Goal: Task Accomplishment & Management: Use online tool/utility

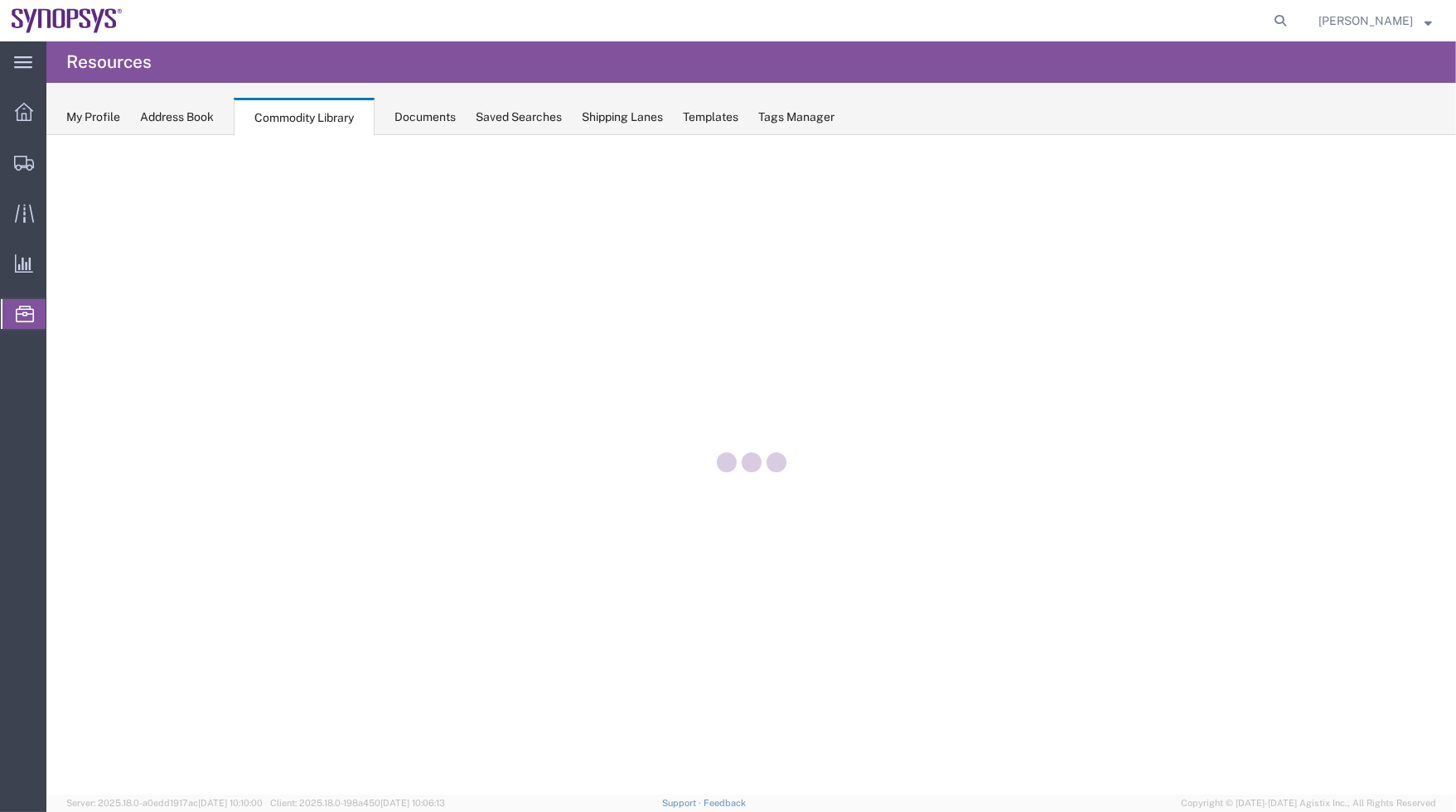
click at [961, 227] on div at bounding box center [750, 464] width 1409 height 660
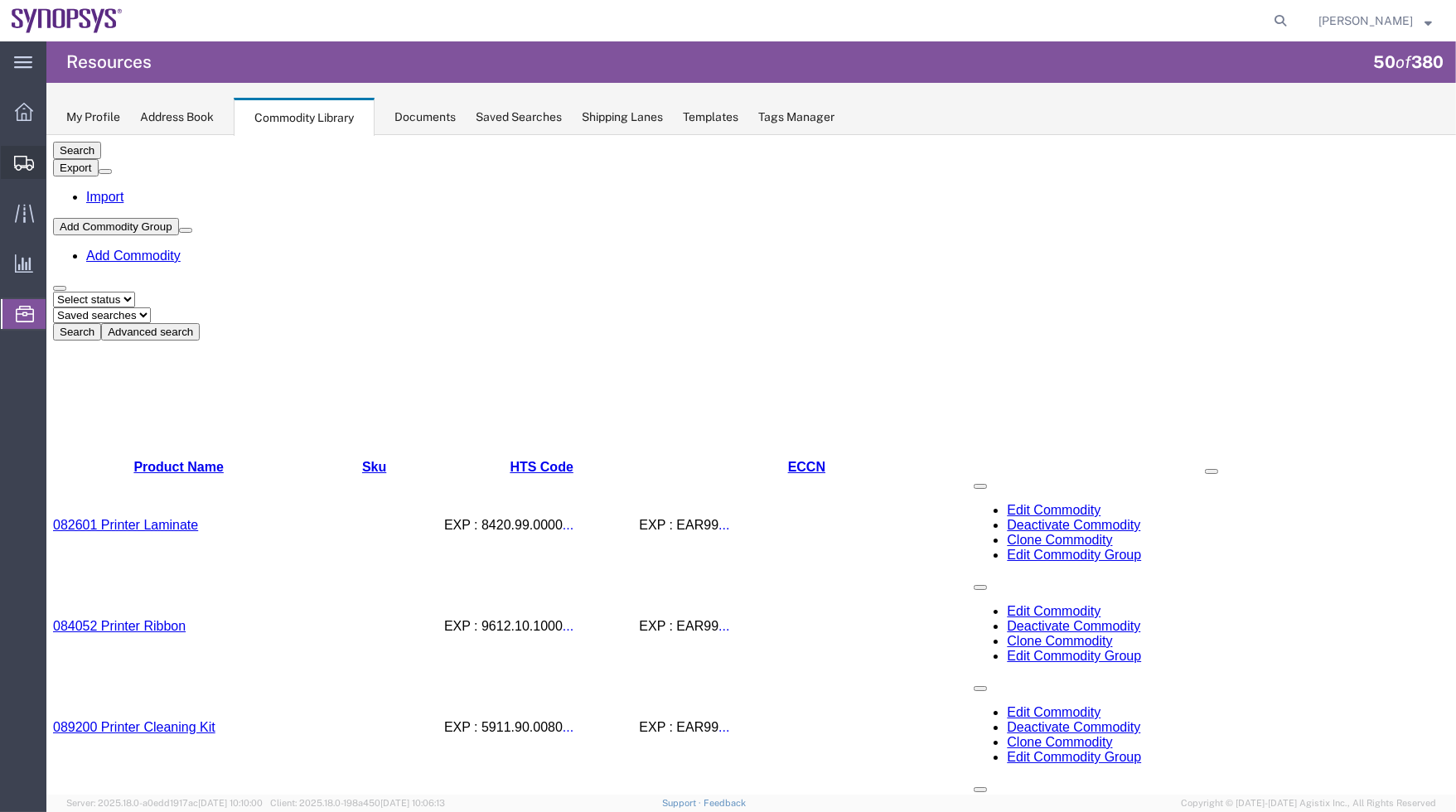
click at [0, 0] on span "Shipment Manager" at bounding box center [0, 0] width 0 height 0
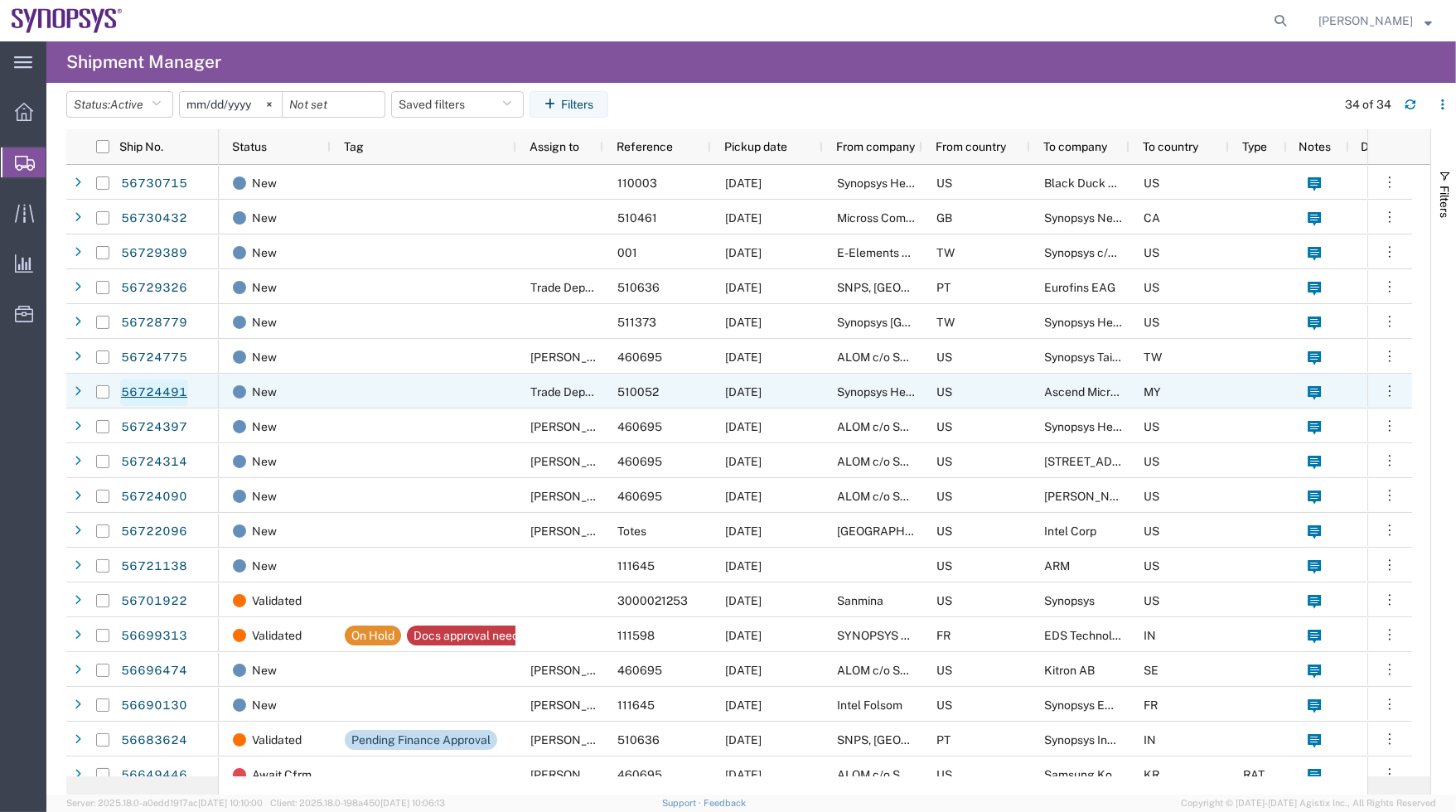
click at [154, 389] on link "56724491" at bounding box center [153, 392] width 68 height 27
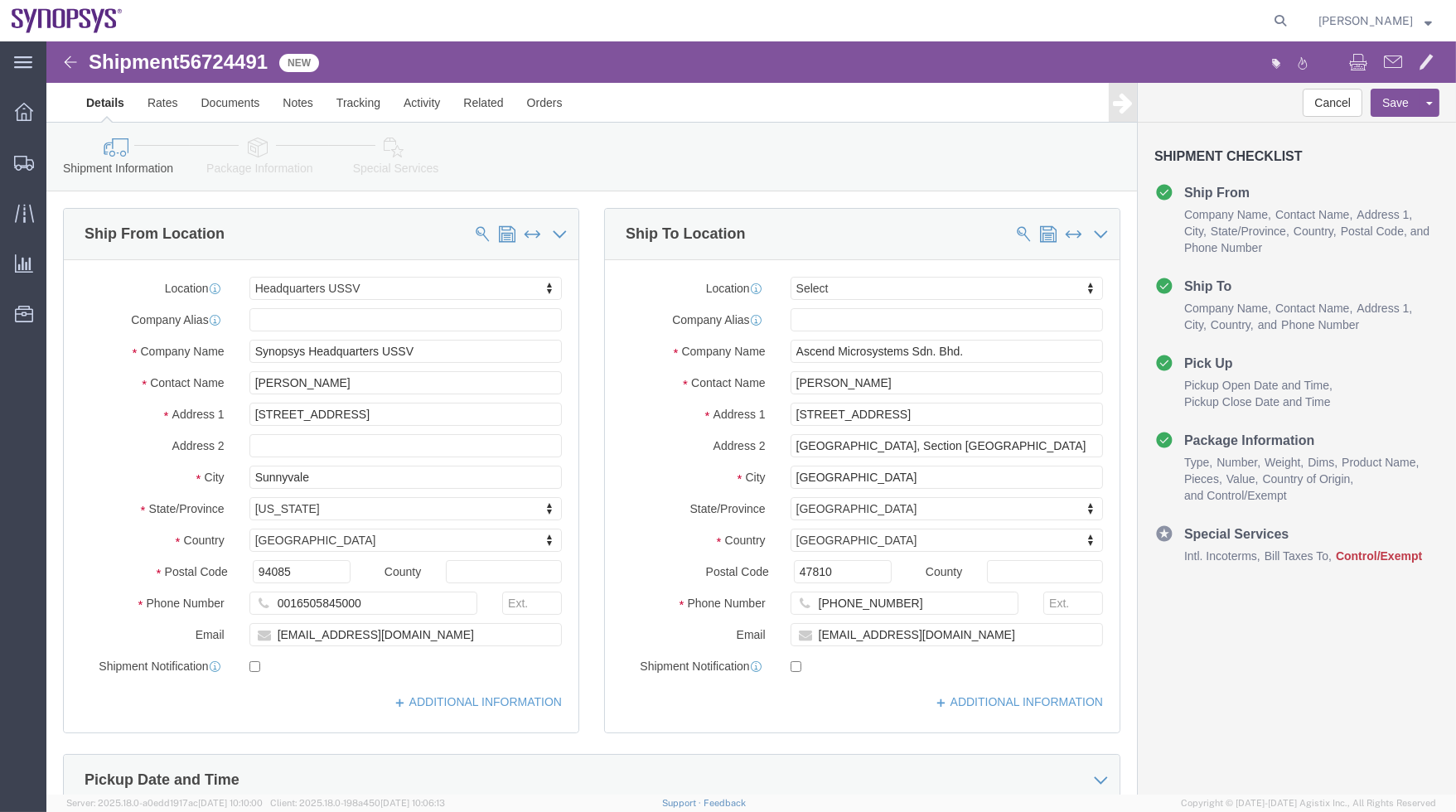
select select "63204"
select select
click icon
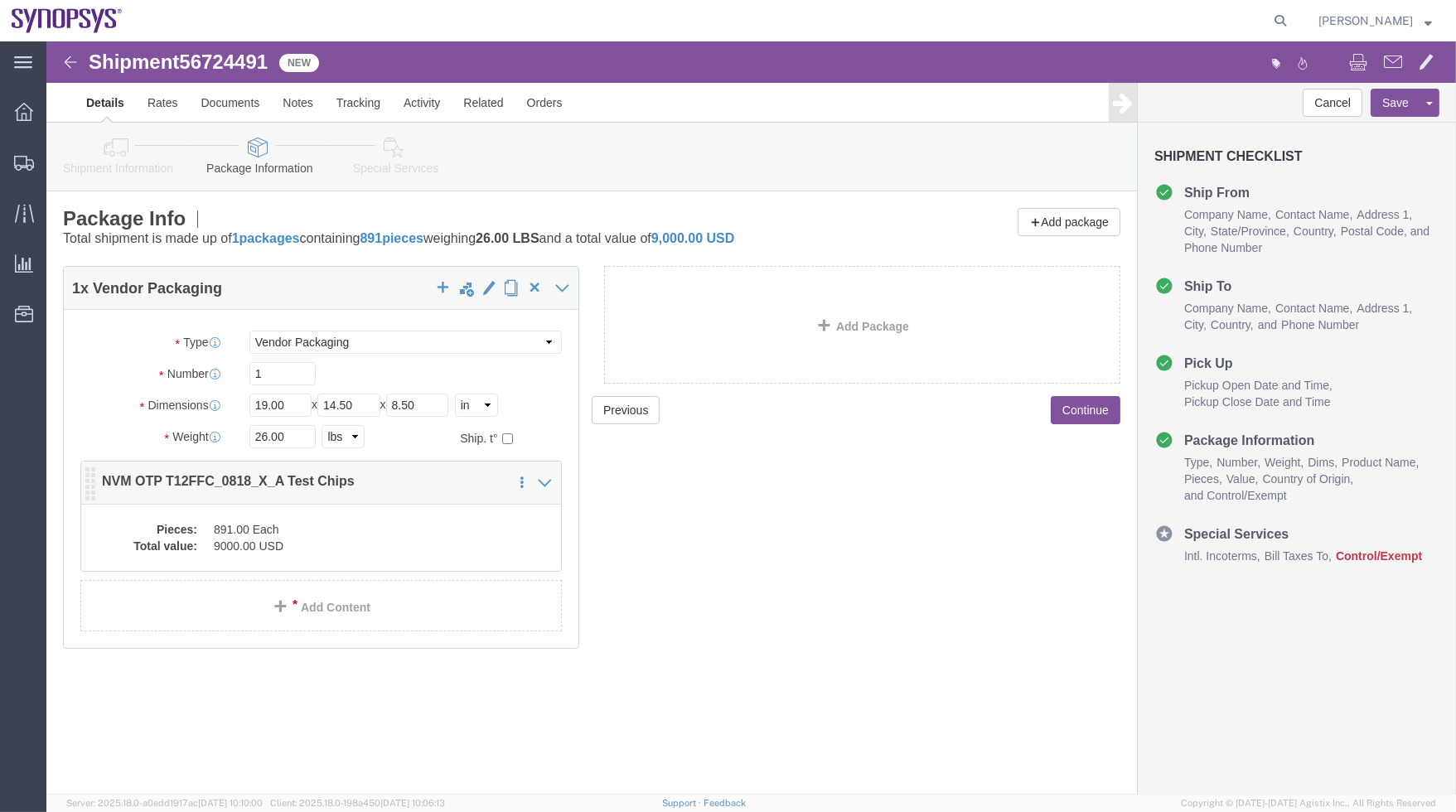
click dd "9000.00 USD"
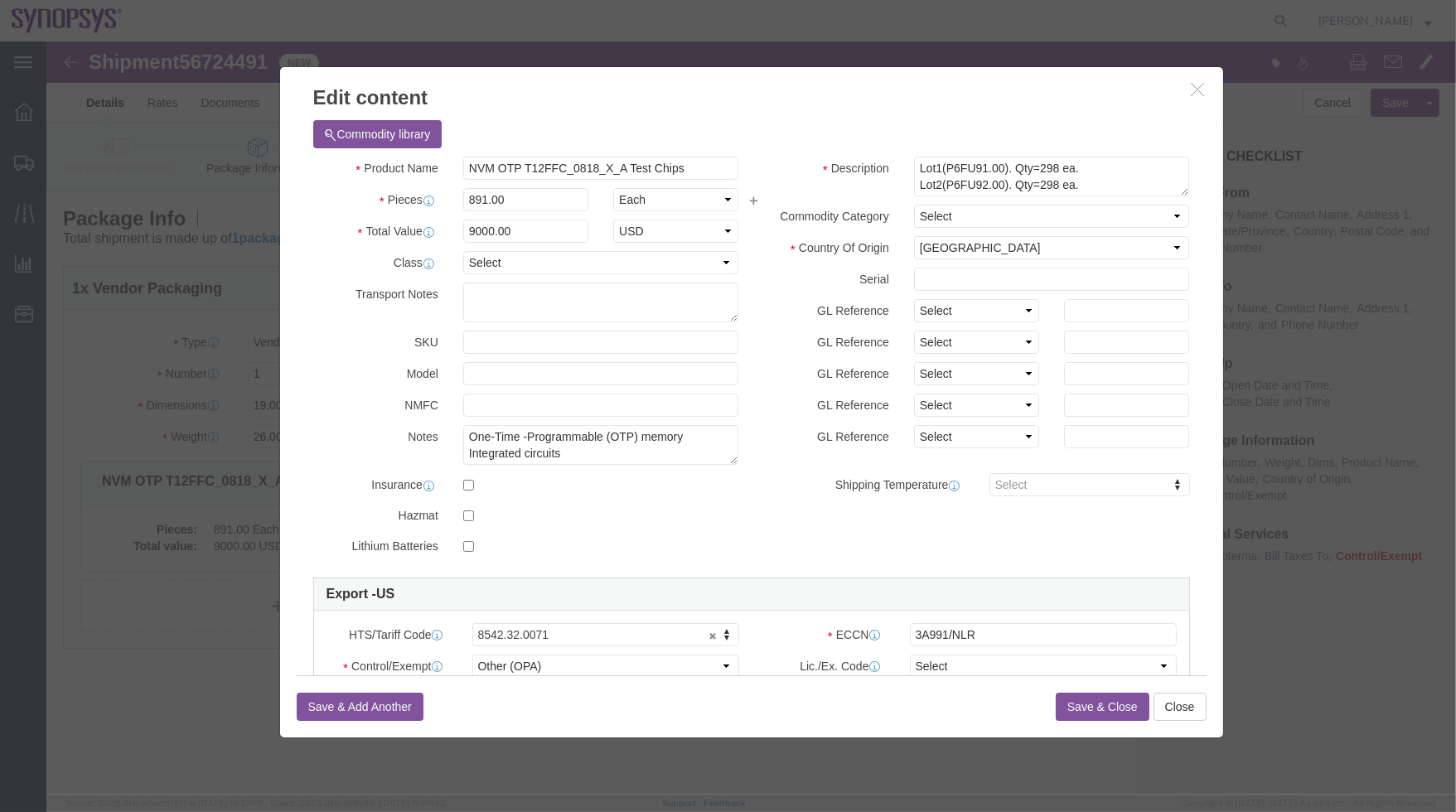
scroll to position [124, 0]
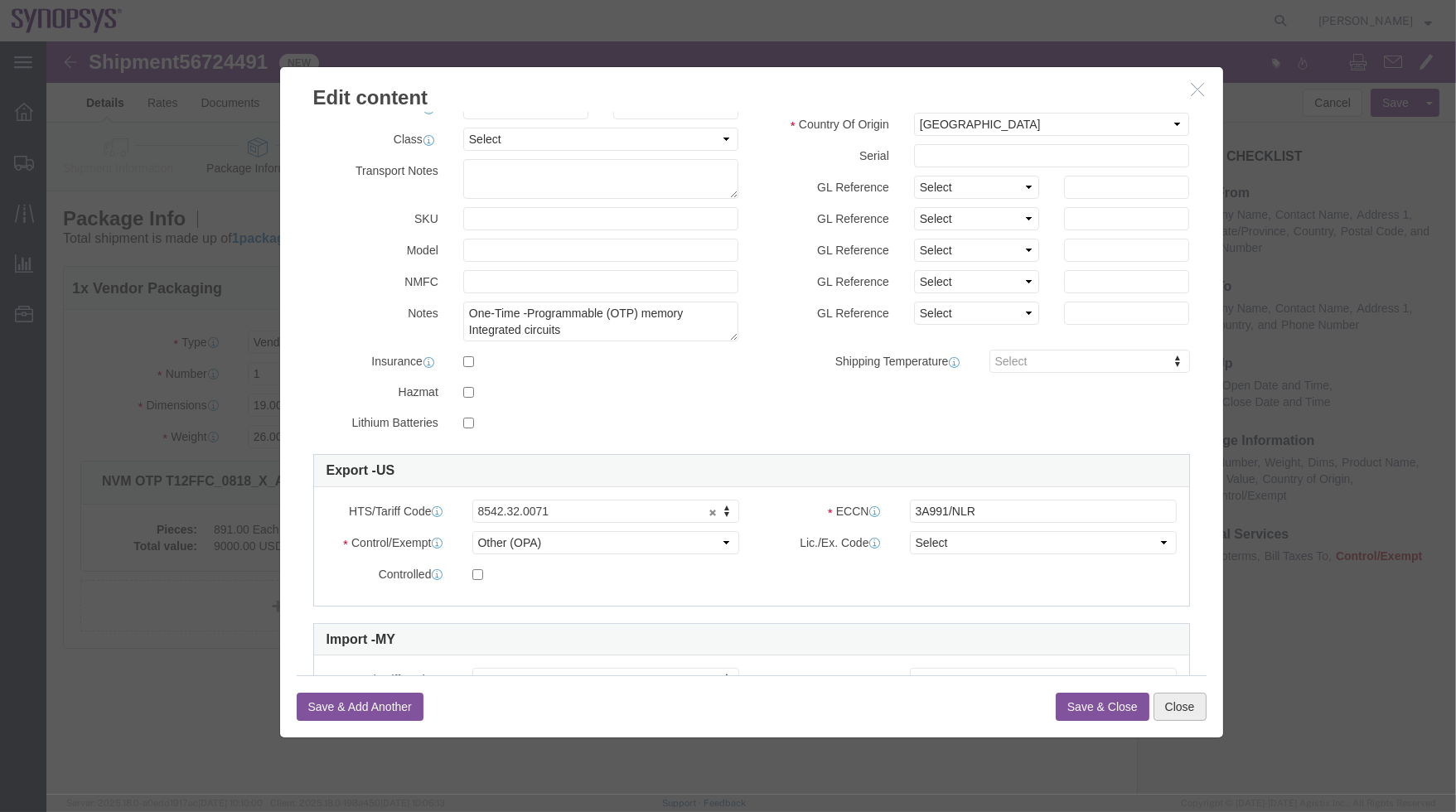
click button "Close"
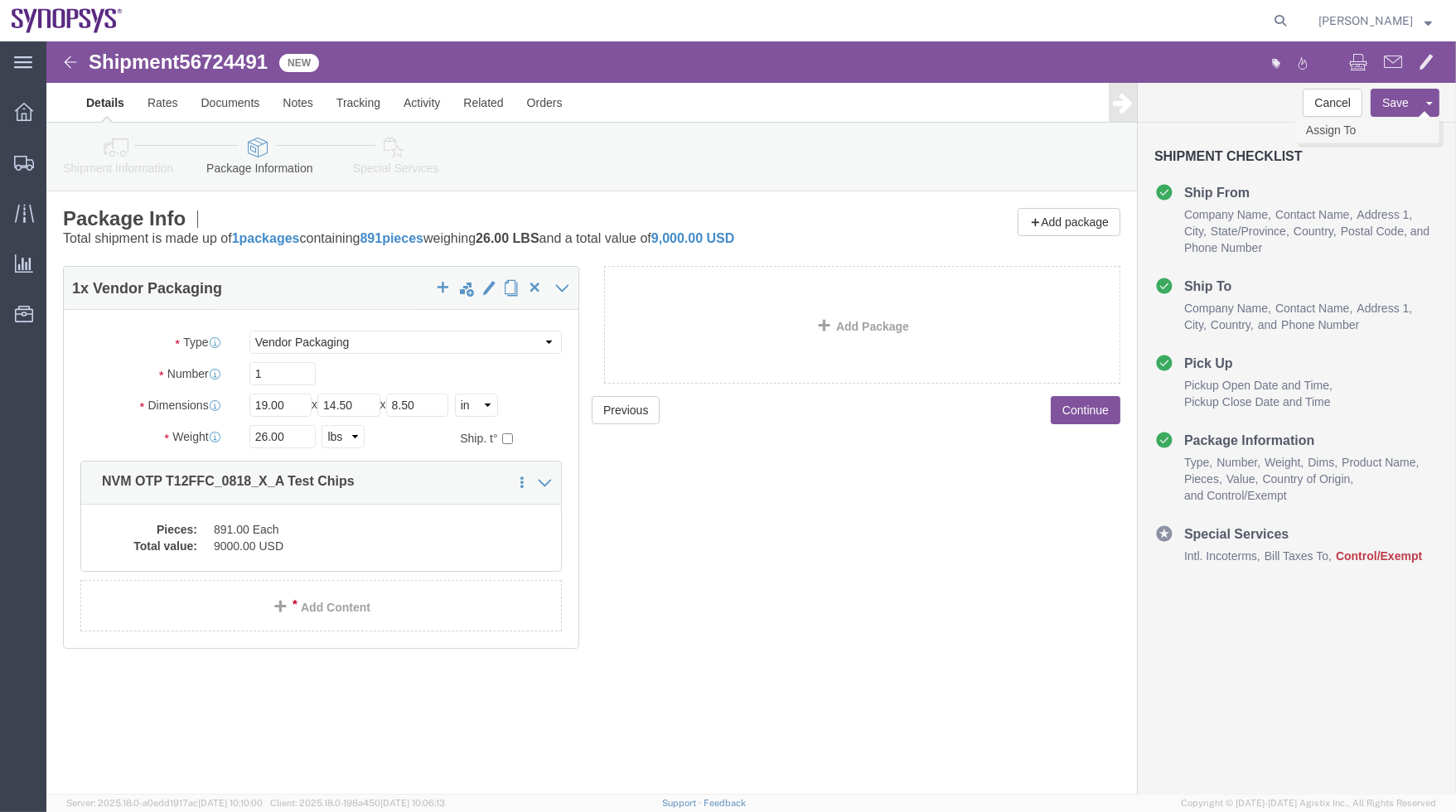
click link "Assign To"
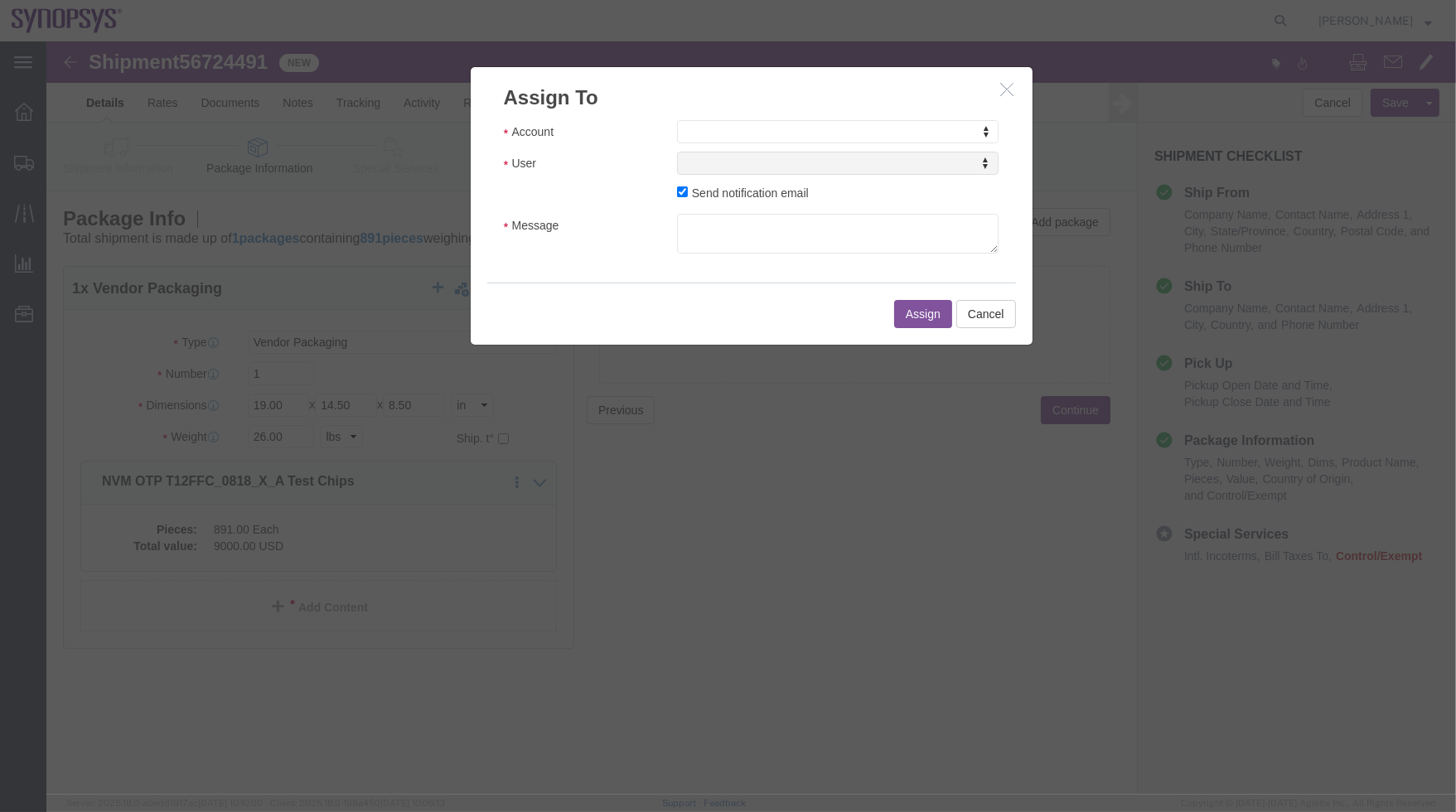
click div "Account Account Account Sanmina Synopsys User User User Send notification email…"
select select "117156"
select select
drag, startPoint x: 707, startPoint y: 240, endPoint x: 597, endPoint y: 167, distance: 132.0
click div "Message"
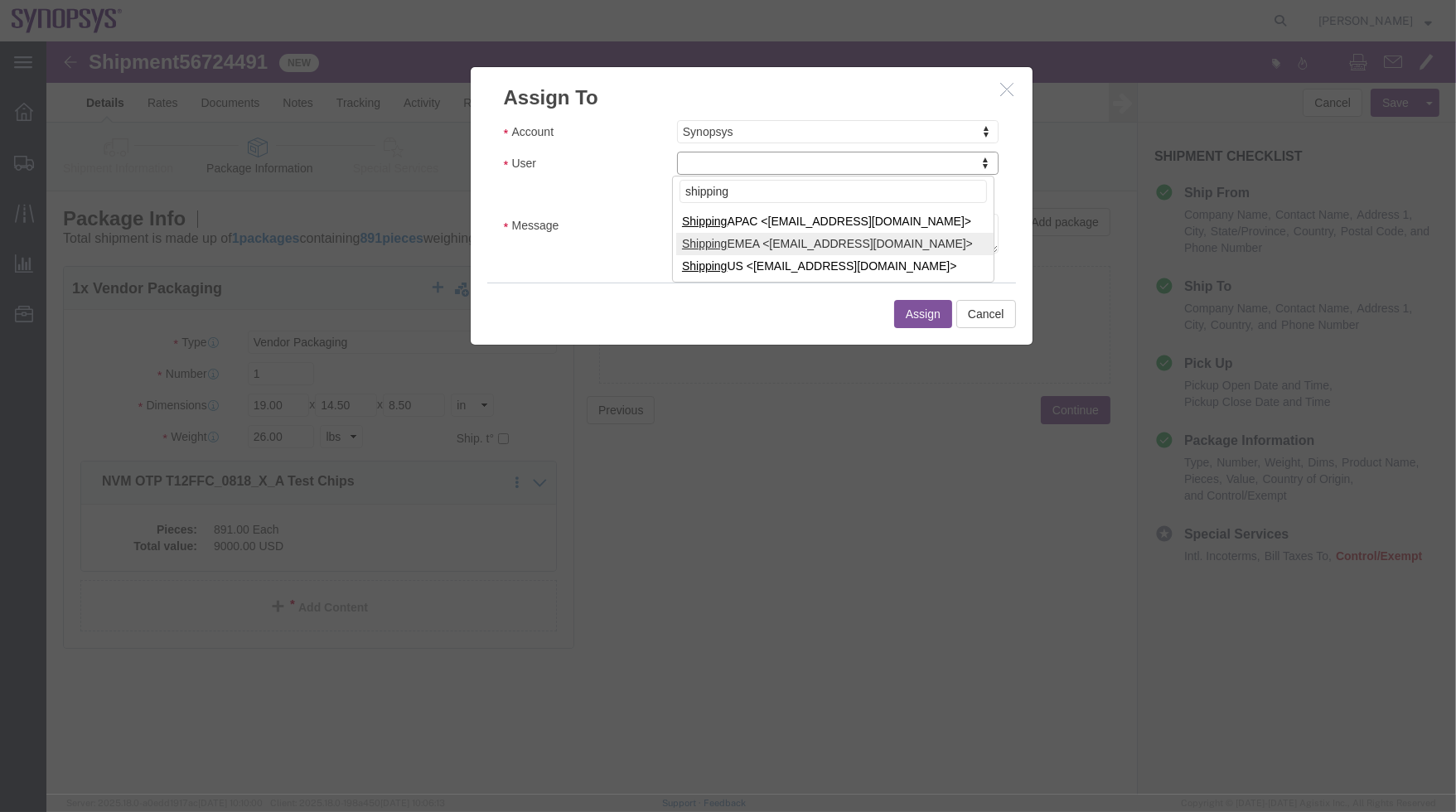
type input "shipping"
select select "100122"
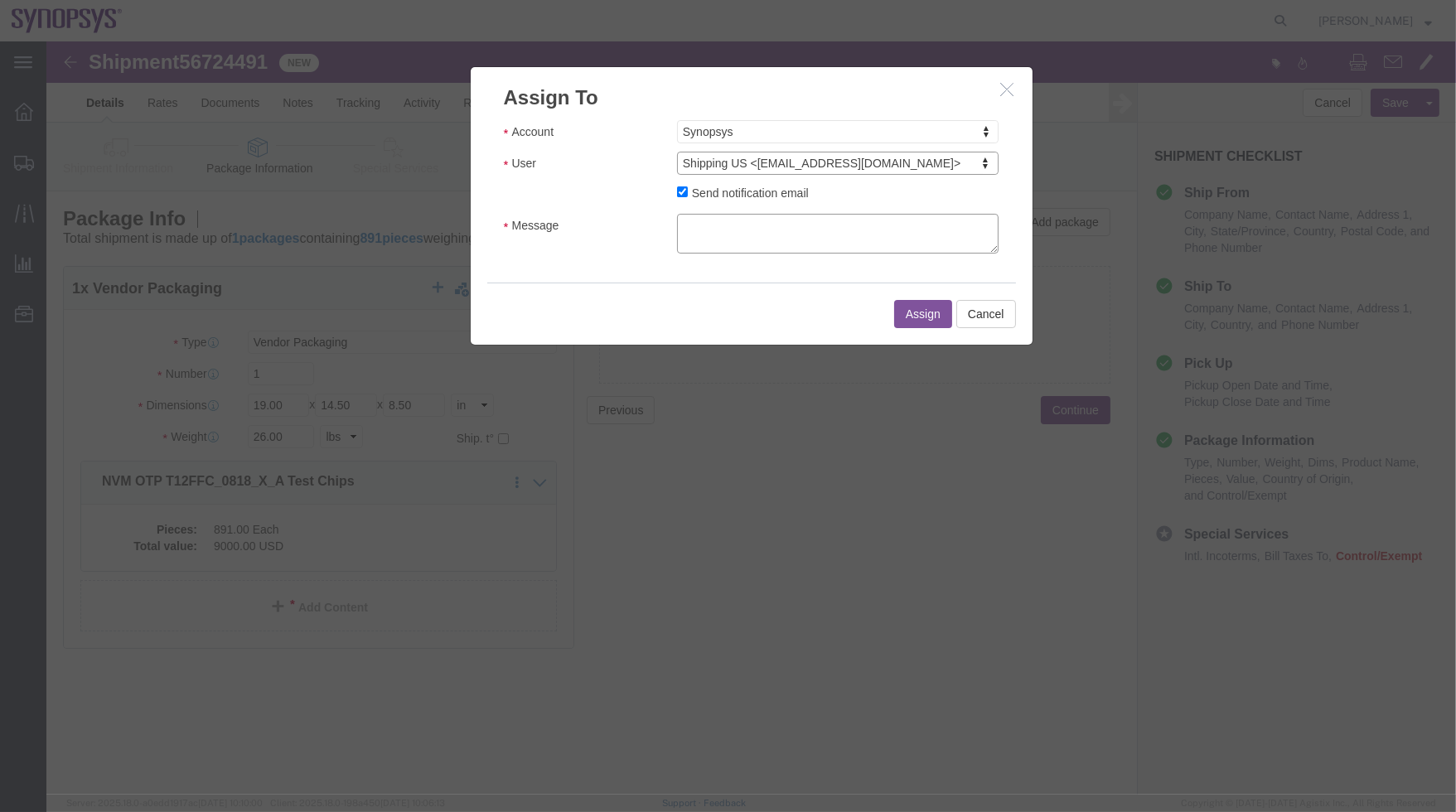
click textarea "Message"
type textarea "a"
click button "Assign"
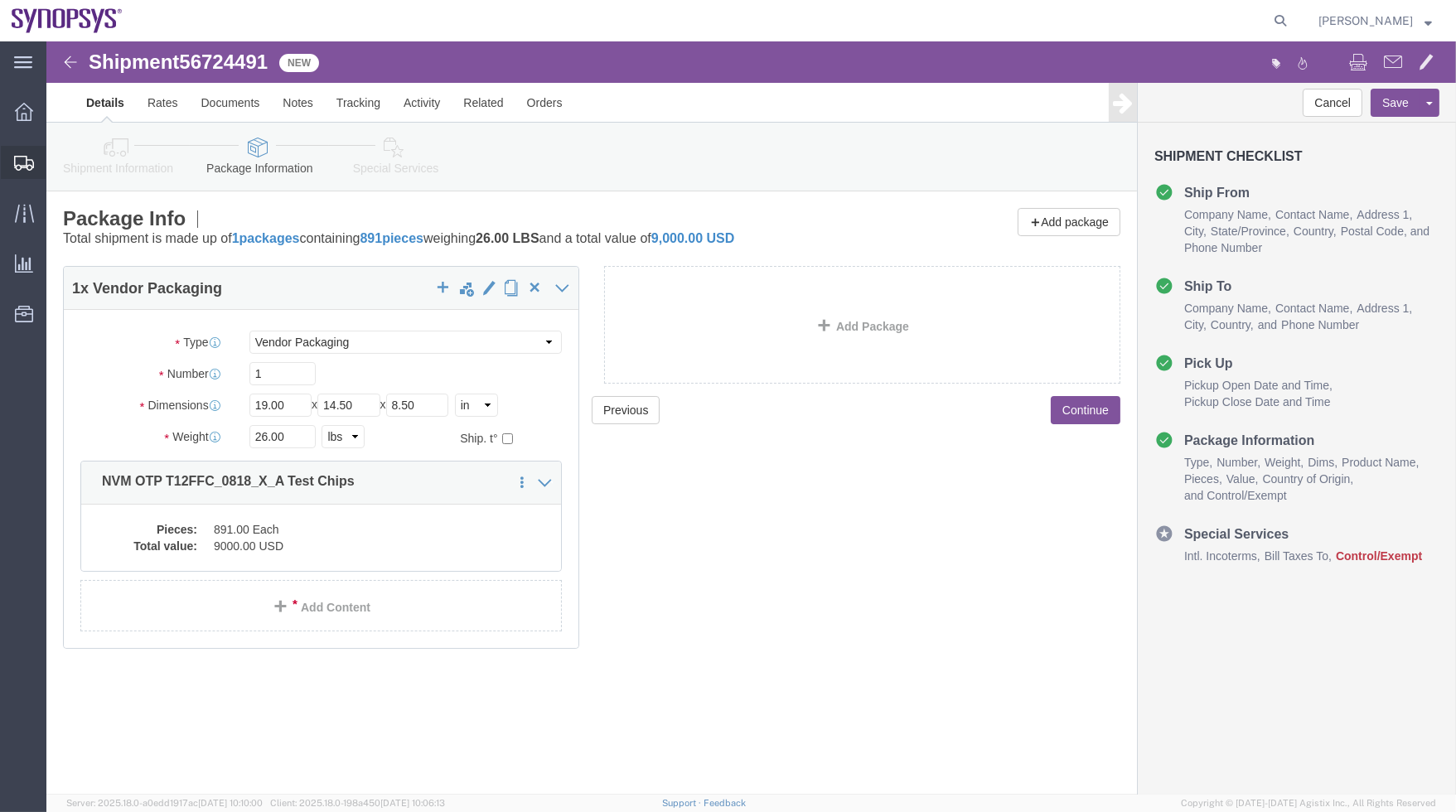
click at [0, 0] on span "Shipment Manager" at bounding box center [0, 0] width 0 height 0
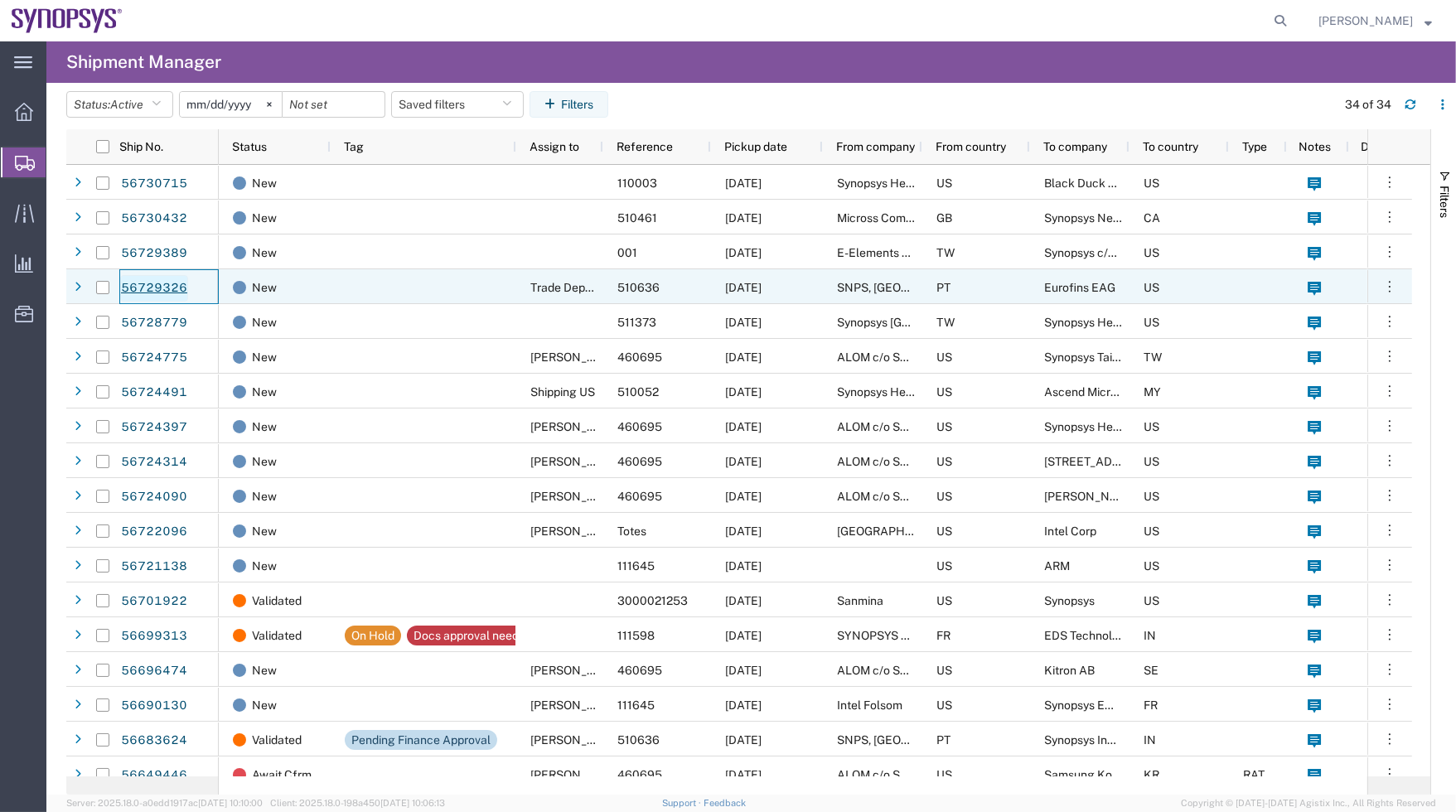
click at [178, 284] on link "56729326" at bounding box center [153, 288] width 68 height 27
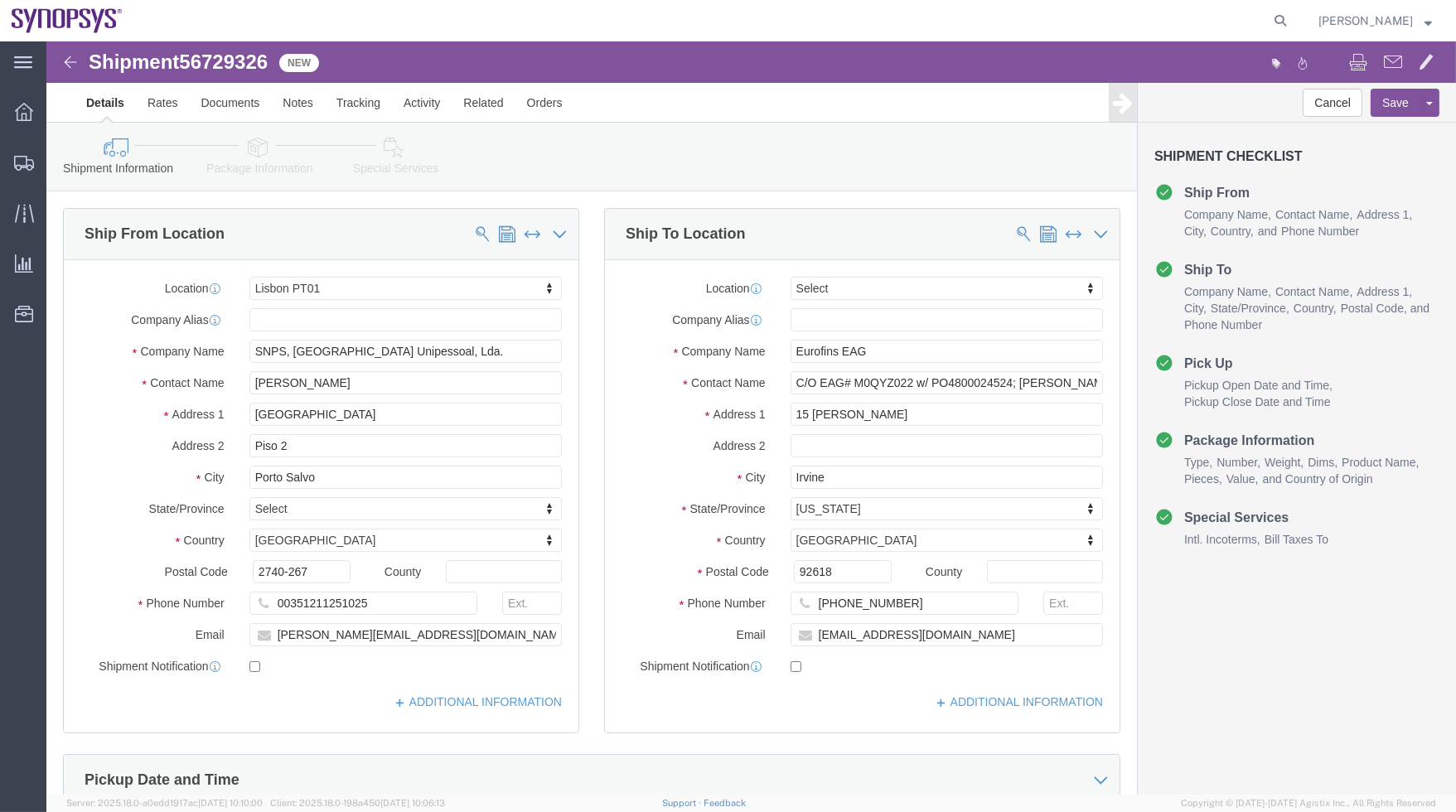
select select "63152"
select select
click link "Package Information"
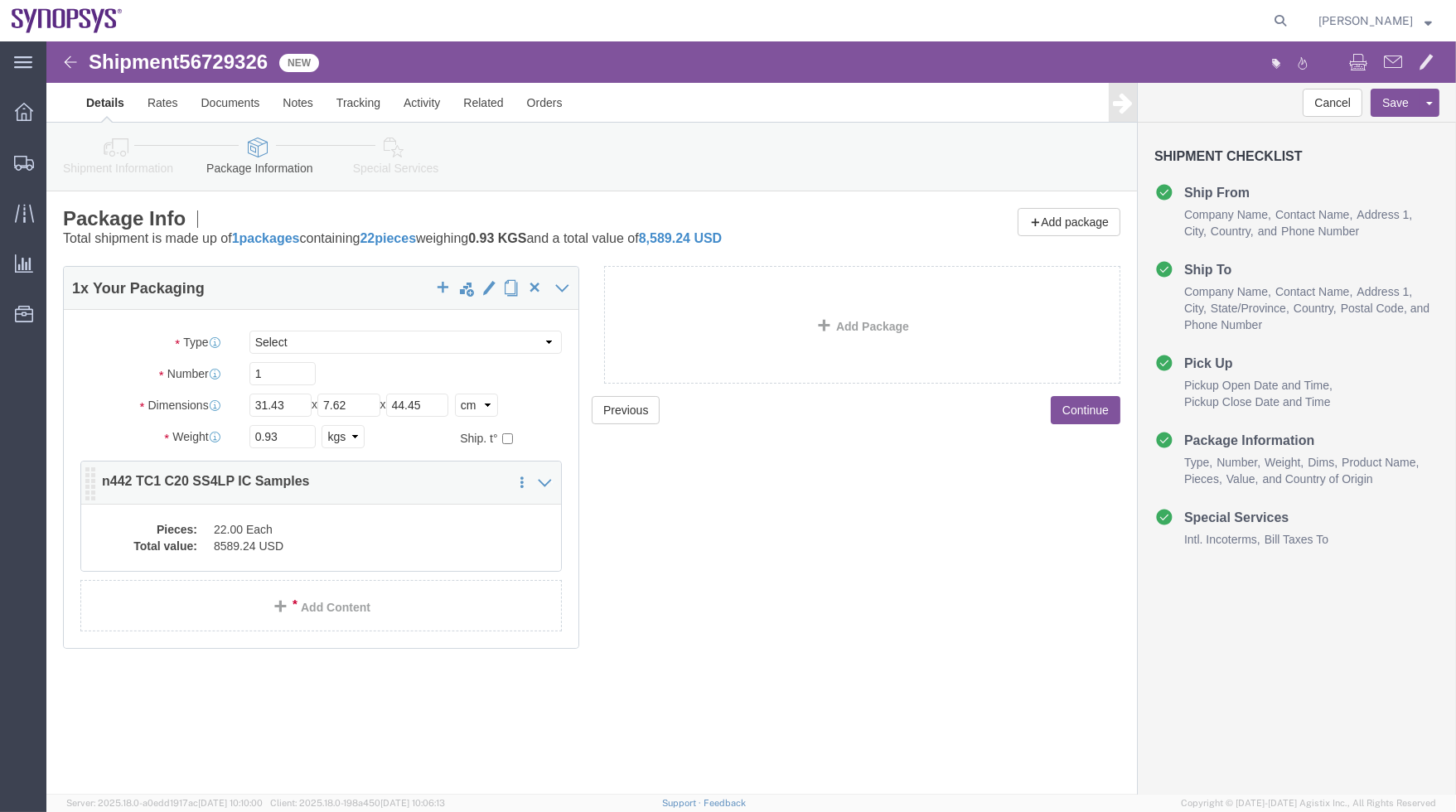
click dd "8589.24 USD"
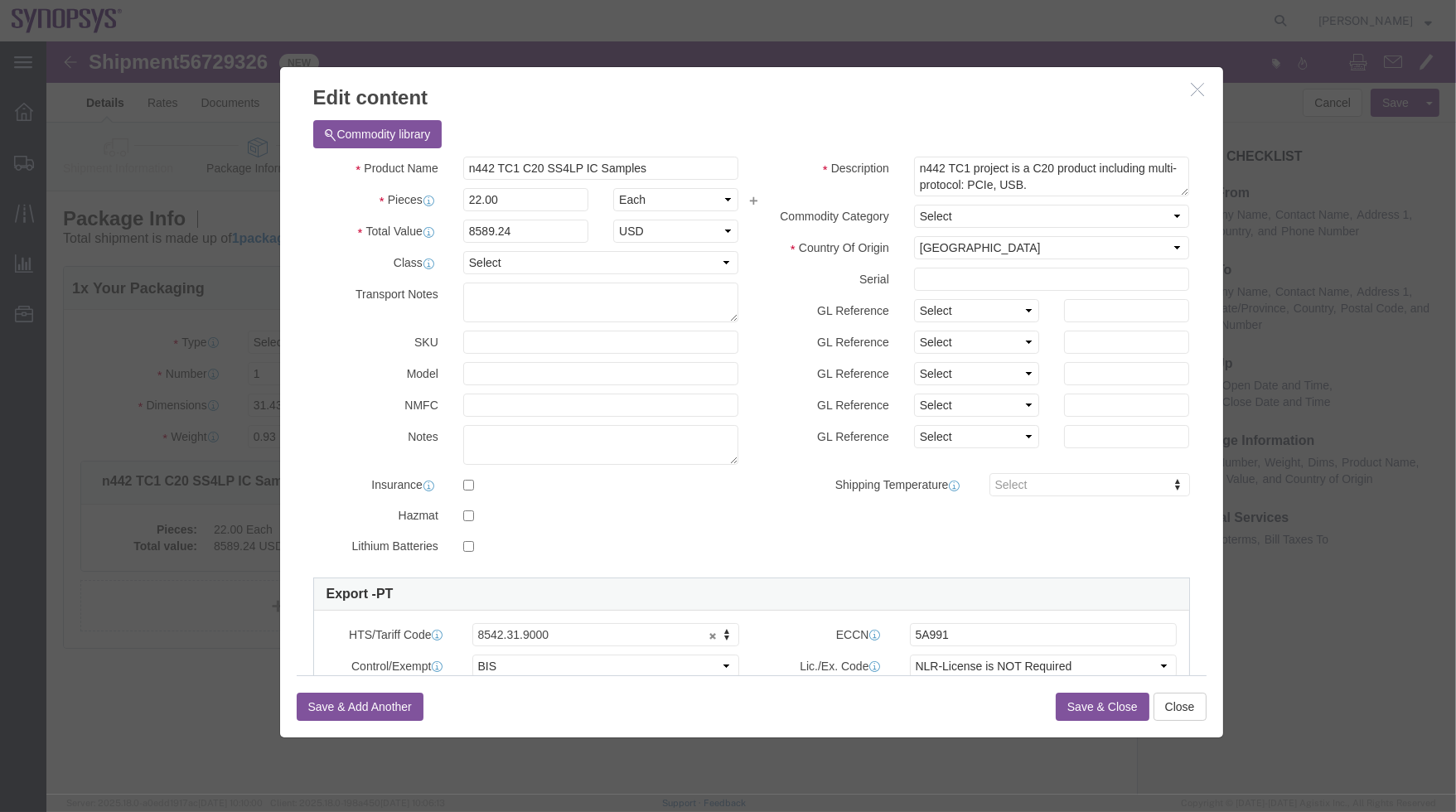
click label "Model"
click label "Description"
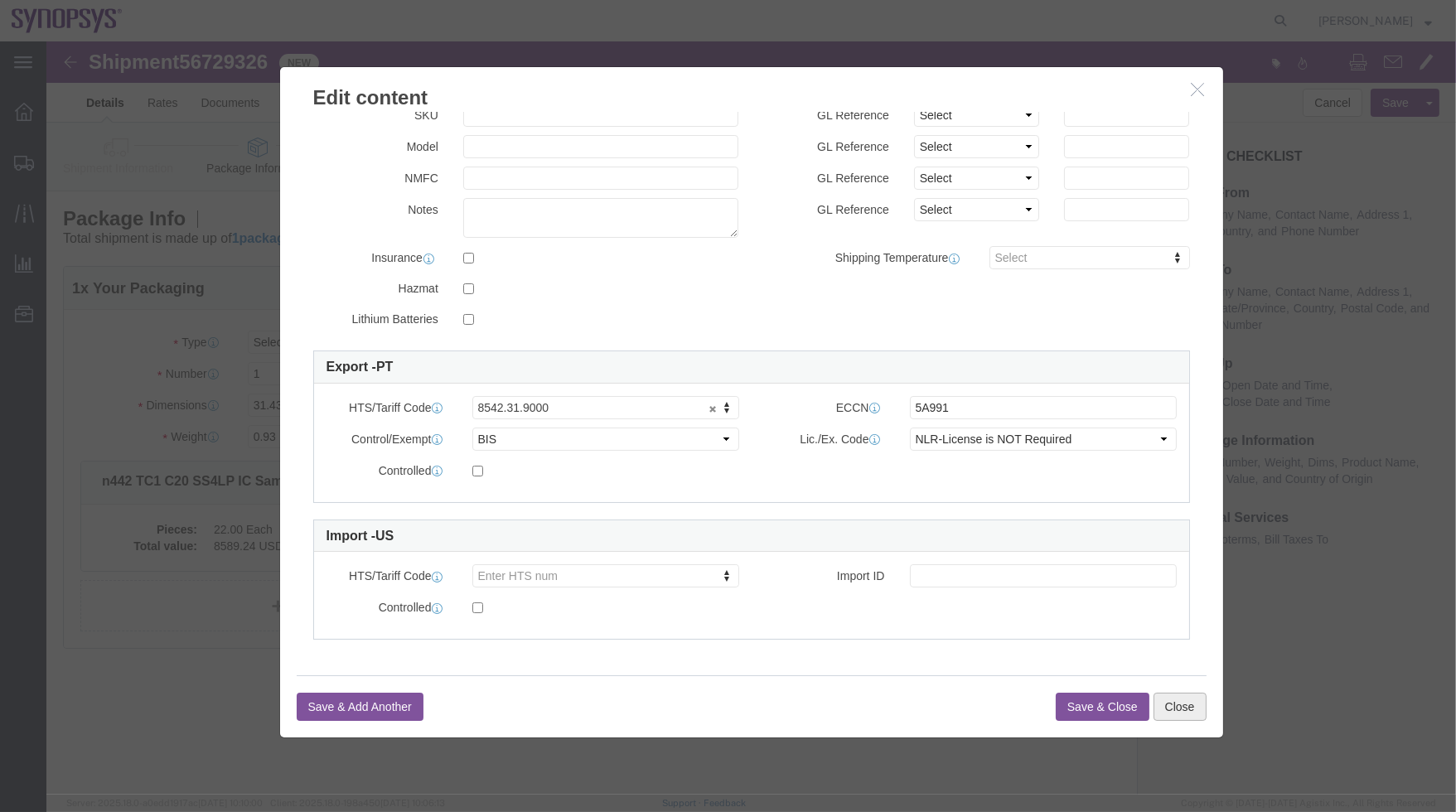
click button "Close"
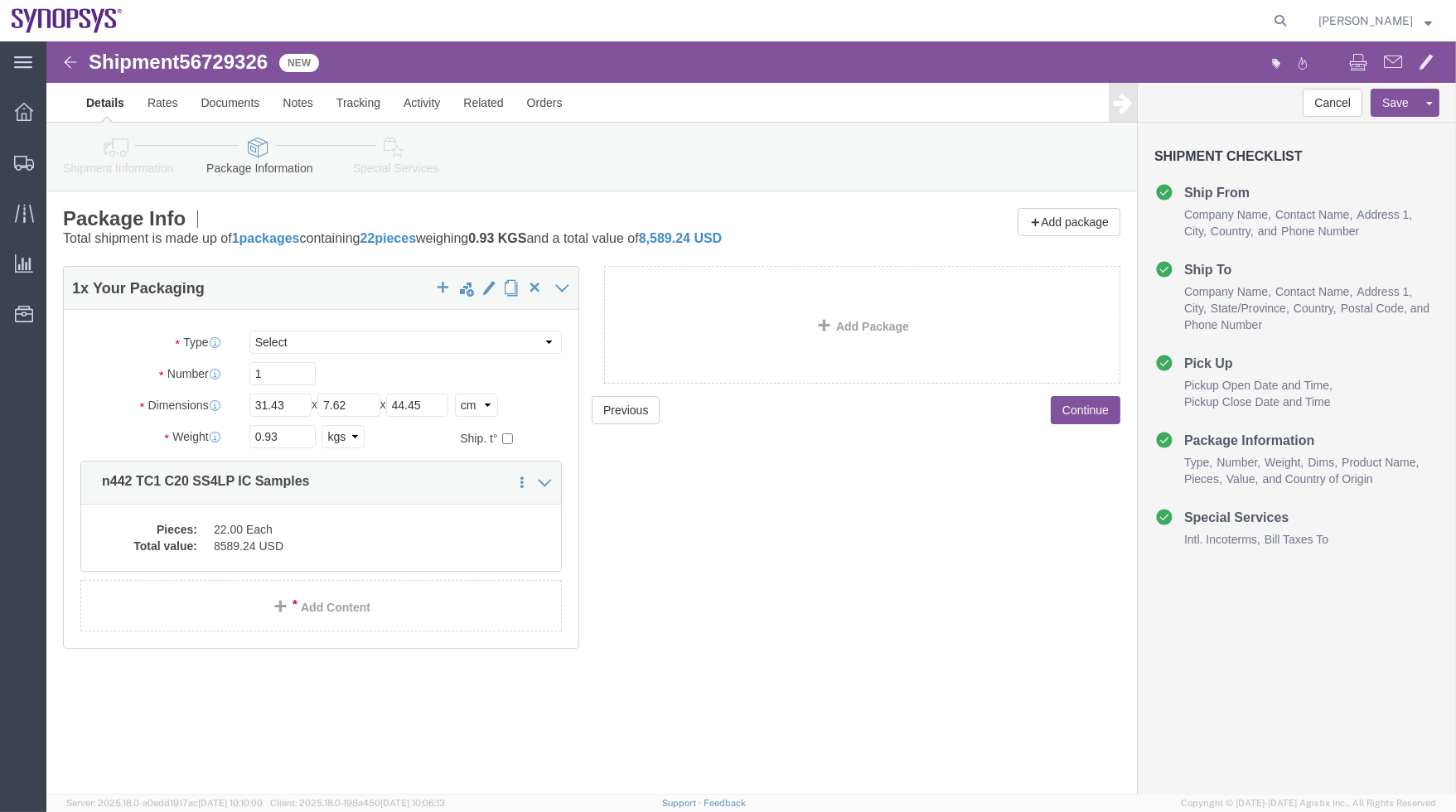
click link "Shipment Information"
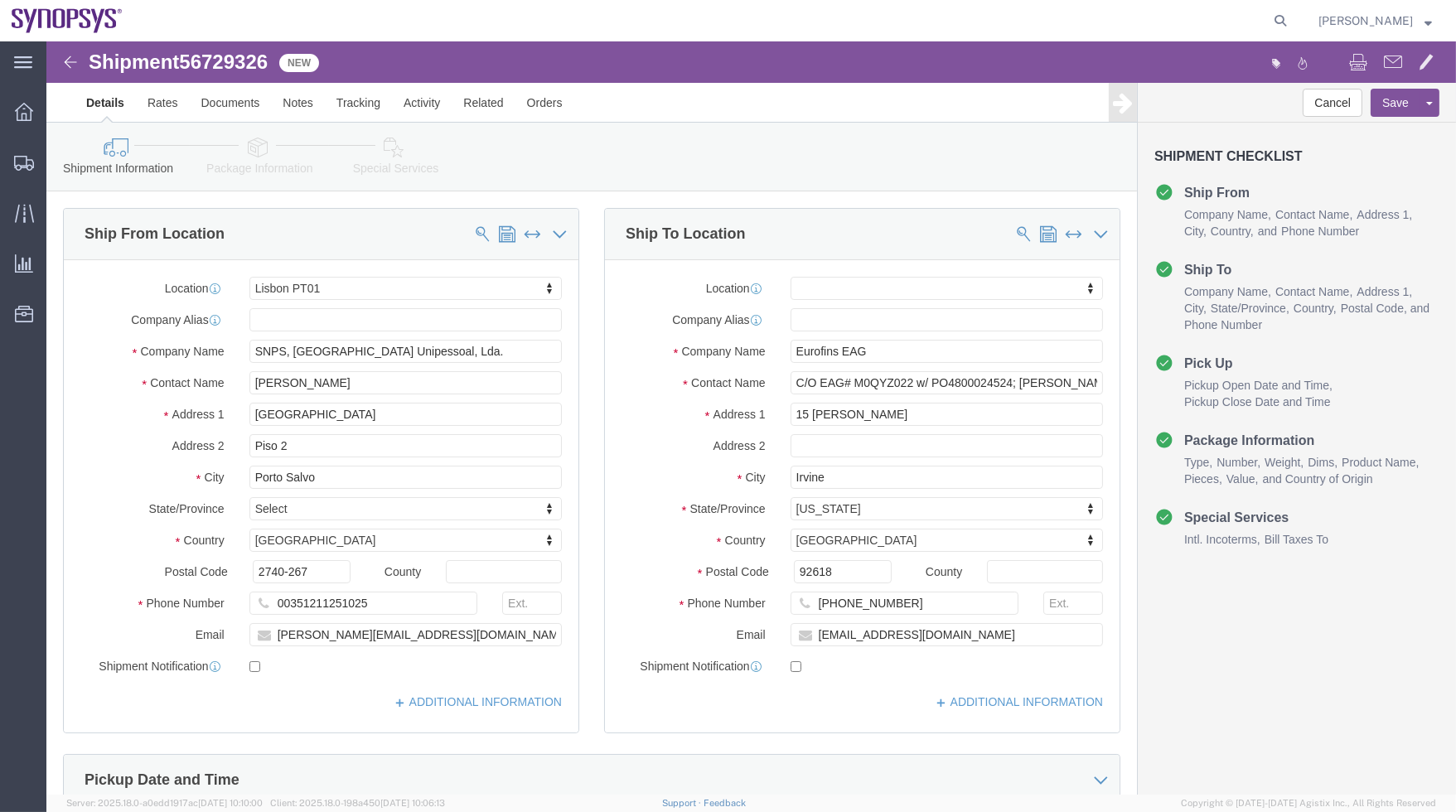
click icon
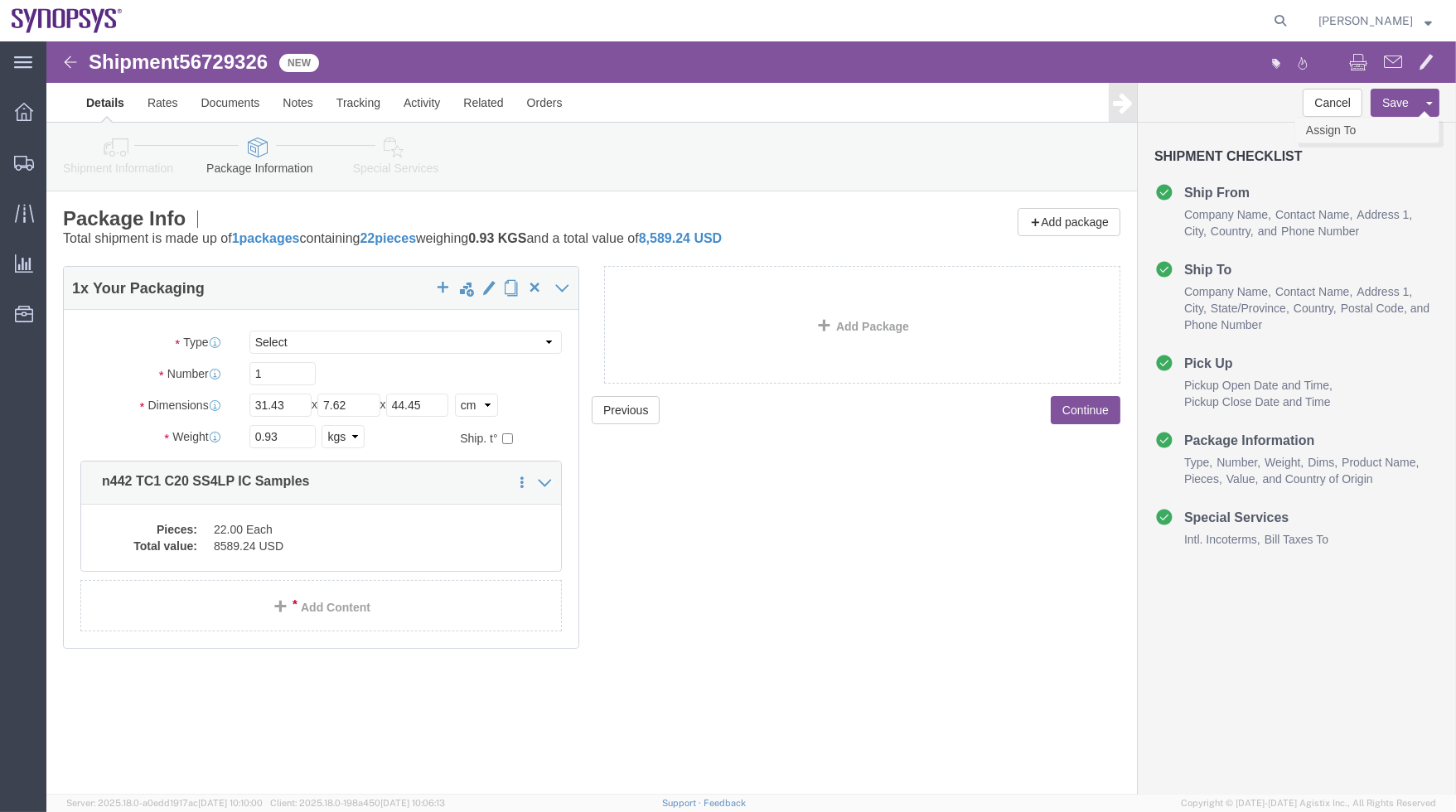
click link "Assign To"
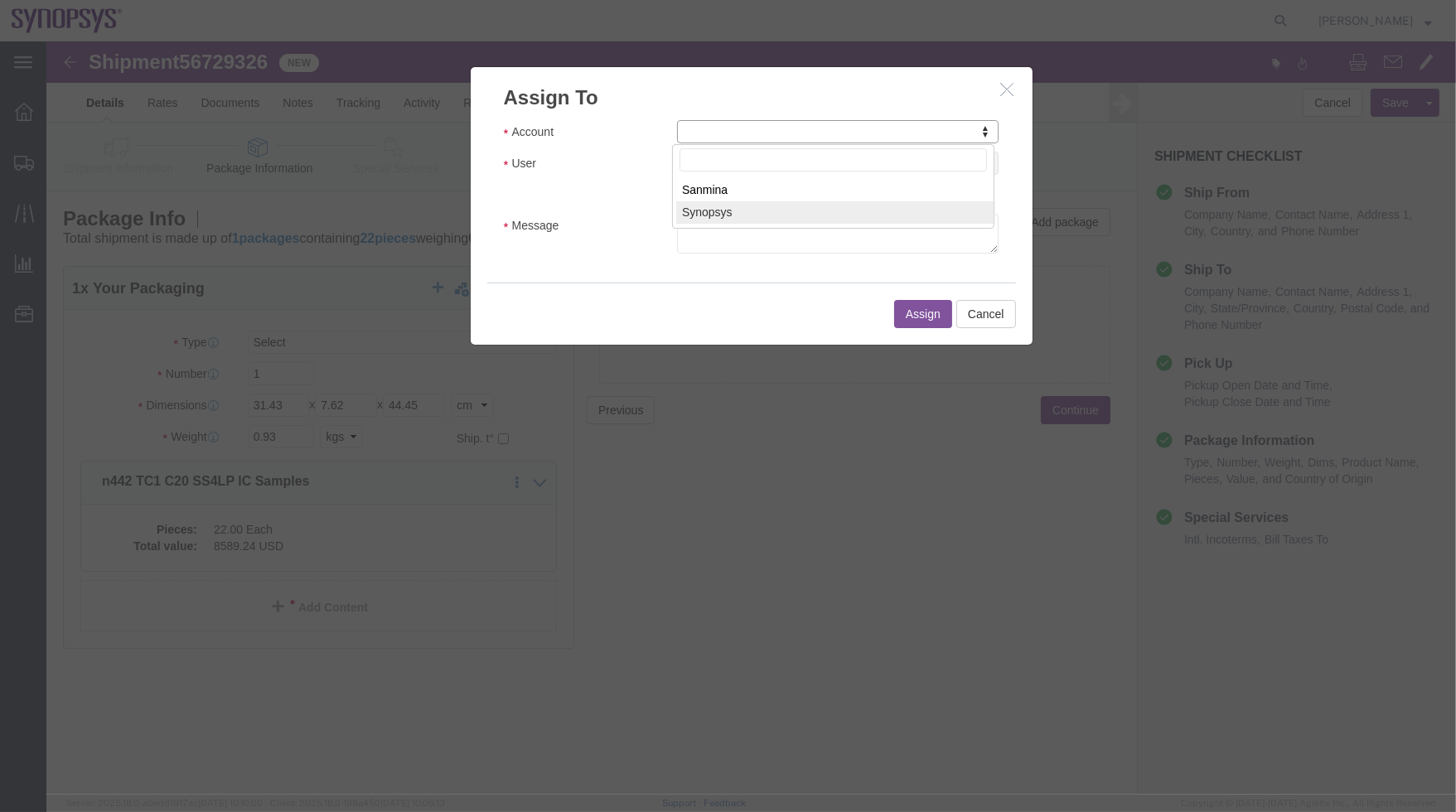
select select "117156"
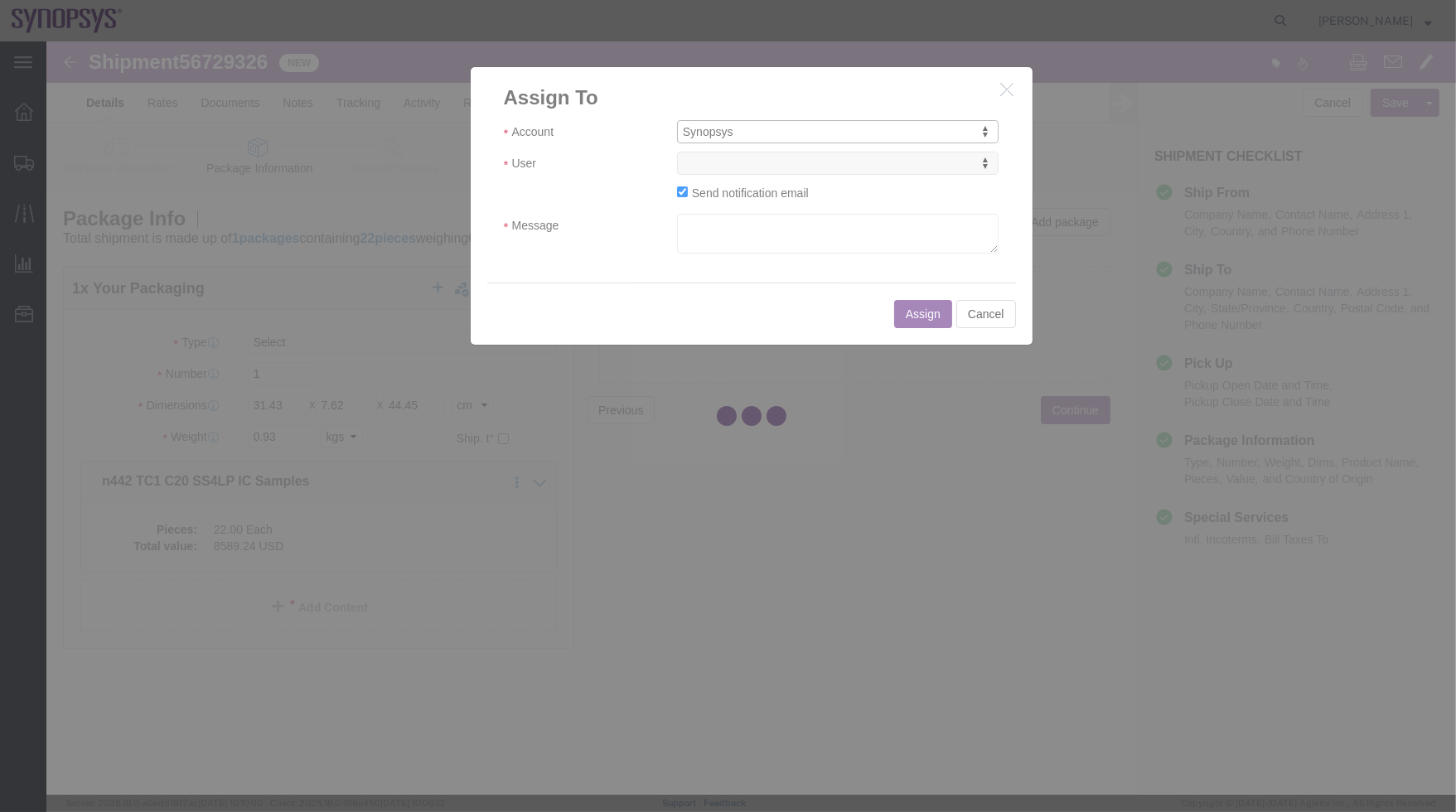
select select
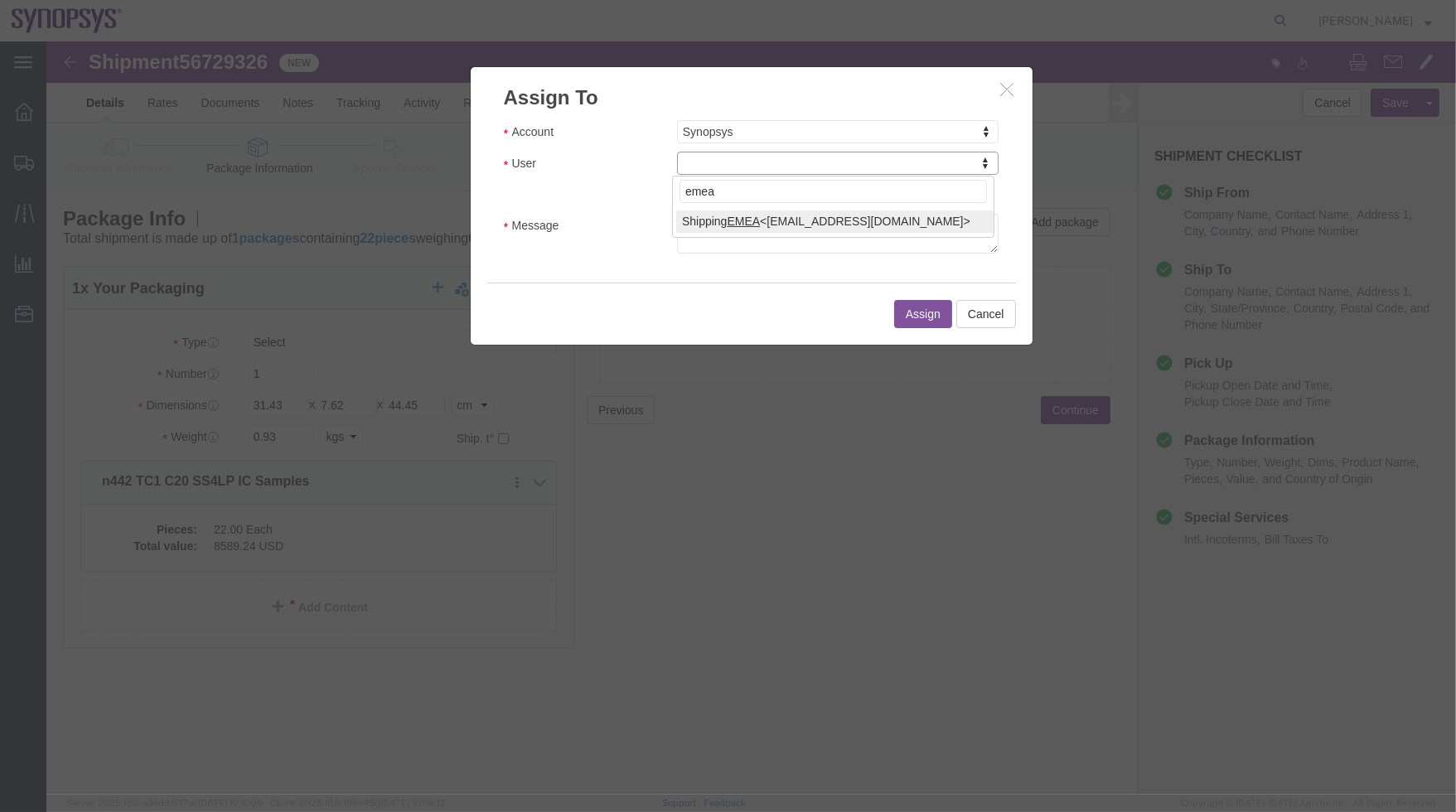
type input "emea"
select select "100123"
click textarea "Message"
type textarea "a"
click button "Assign"
